Goal: Find contact information: Obtain details needed to contact an individual or organization

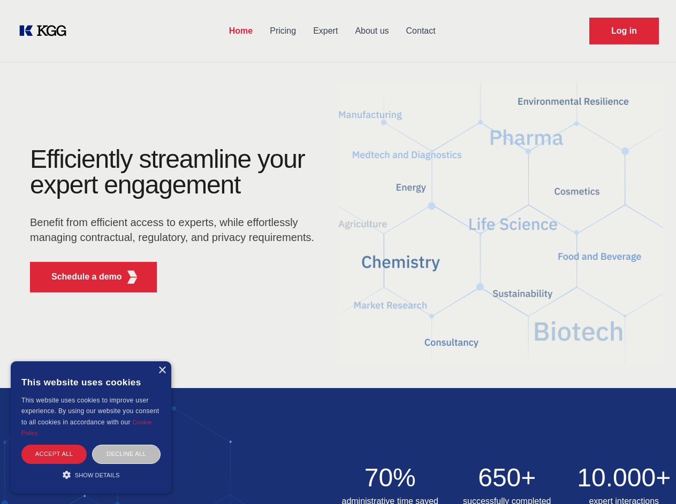
click at [338, 252] on div "Efficiently streamline your expert engagement Benefit from efficient access to …" at bounding box center [175, 224] width 325 height 155
click at [80, 277] on p "Schedule a demo" at bounding box center [86, 277] width 71 height 13
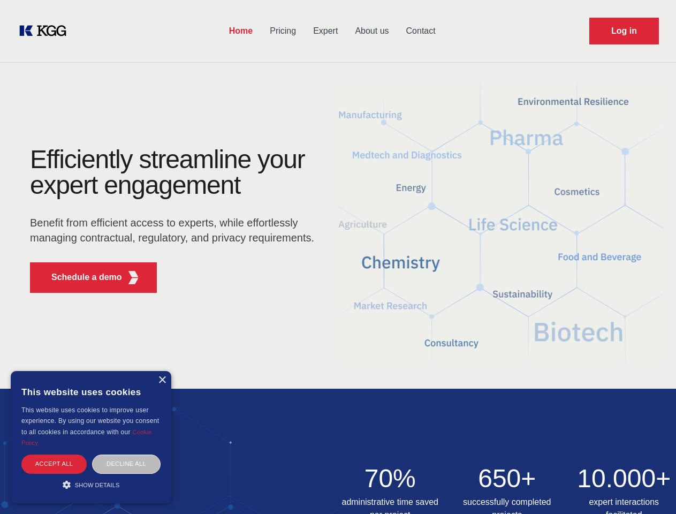
click at [162, 371] on div "× This website uses cookies This website uses cookies to improve user experienc…" at bounding box center [91, 437] width 160 height 132
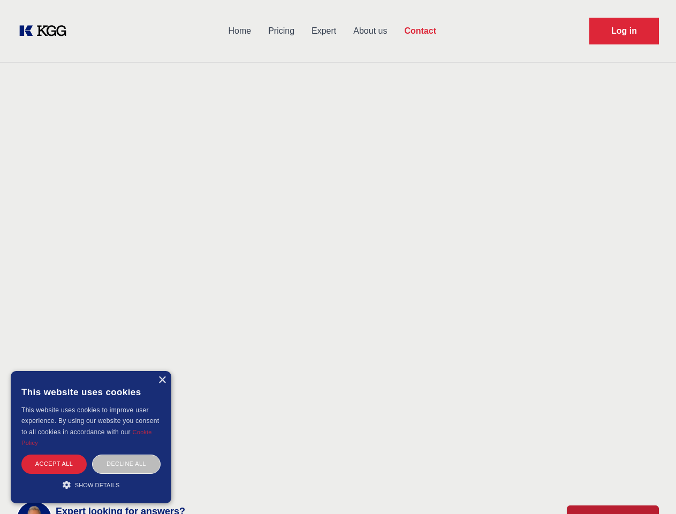
click at [54, 454] on div "Accept all" at bounding box center [53, 463] width 65 height 19
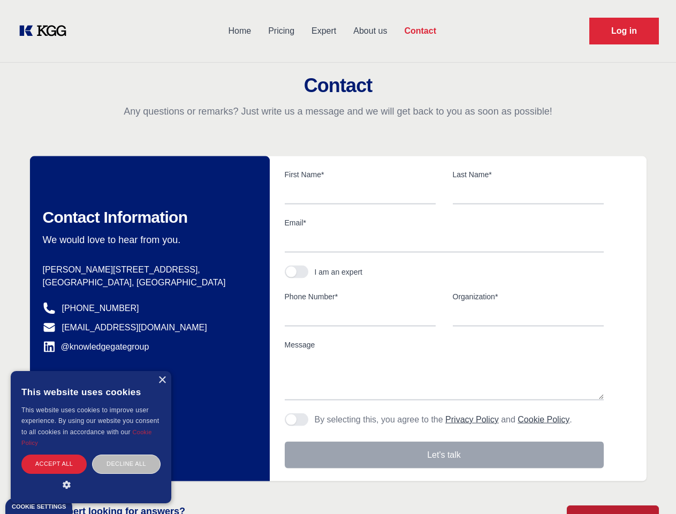
click at [126, 454] on div "Contact Information We would love to hear from you. Postal address [PERSON_NAME…" at bounding box center [150, 318] width 240 height 325
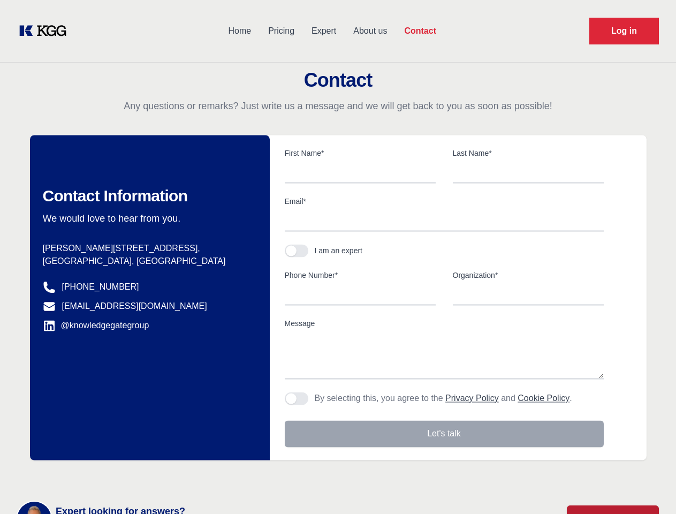
click at [91, 475] on main "Contact Any questions or remarks? Just write us a message and we will get back …" at bounding box center [338, 278] width 676 height 557
